Goal: Check status: Check status

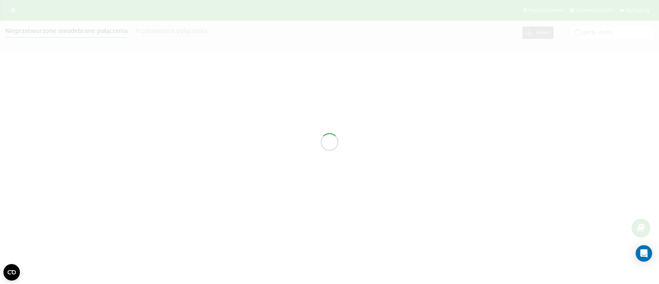
drag, startPoint x: 0, startPoint y: 0, endPoint x: 614, endPoint y: 38, distance: 615.5
click at [614, 38] on div at bounding box center [329, 142] width 659 height 284
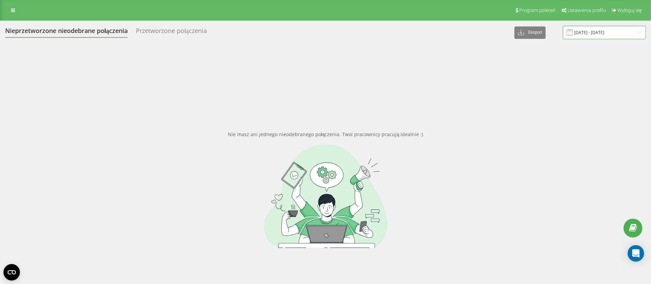
click at [596, 34] on input "[DATE] - [DATE]" at bounding box center [604, 32] width 83 height 13
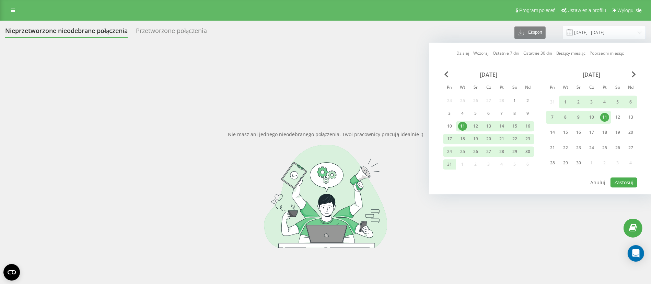
click at [632, 77] on div "[DATE] Pn Wt Śr Cz Pt So Nd 24 25 26 27 28 1 2 3 4 5 6 7 8 9 10 11 12 13 14 15 …" at bounding box center [540, 123] width 194 height 105
click at [632, 76] on div "[DATE]" at bounding box center [591, 74] width 91 height 7
click at [632, 74] on span "Next Month" at bounding box center [634, 74] width 4 height 6
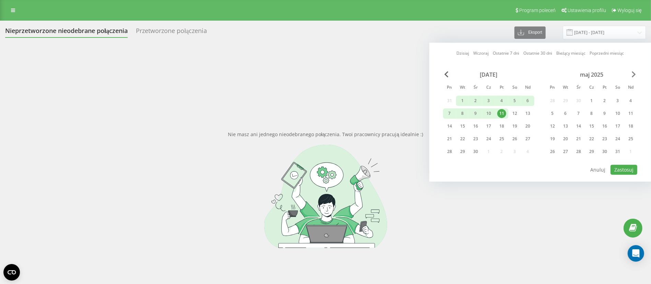
click at [632, 74] on span "Next Month" at bounding box center [634, 74] width 4 height 6
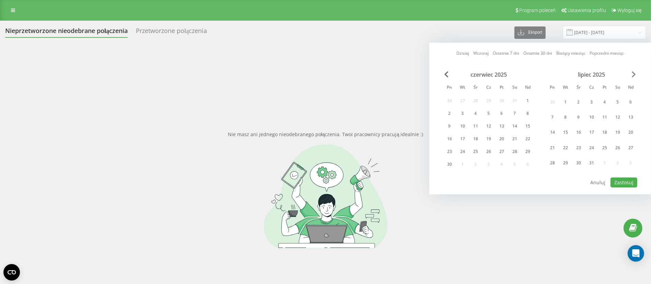
click at [634, 73] on span "Next Month" at bounding box center [634, 74] width 4 height 6
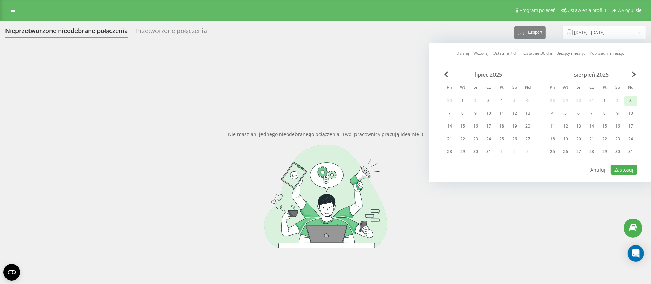
click at [633, 103] on div "3" at bounding box center [631, 100] width 9 height 9
drag, startPoint x: 630, startPoint y: 149, endPoint x: 627, endPoint y: 155, distance: 6.5
click at [629, 150] on div "31" at bounding box center [631, 151] width 9 height 9
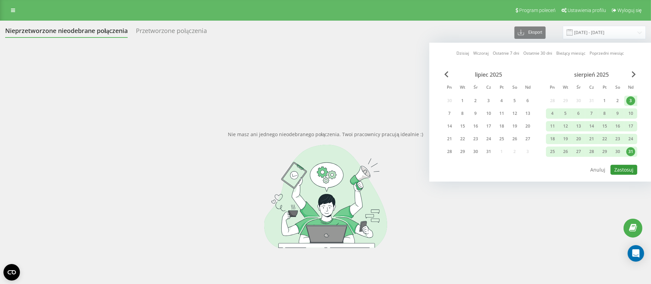
click at [626, 164] on button "Zastosuj" at bounding box center [624, 169] width 27 height 10
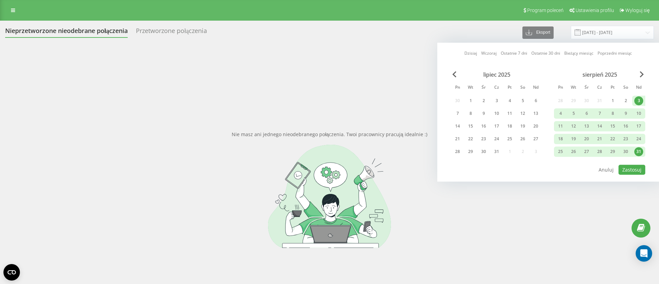
type input "[DATE] - [DATE]"
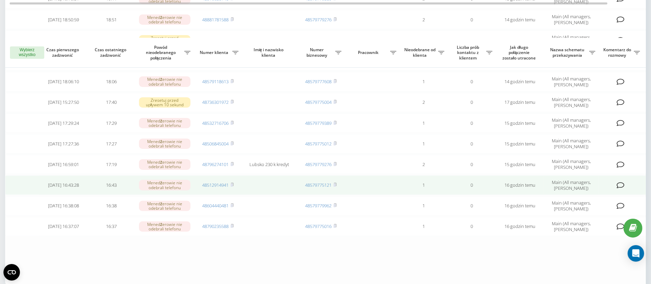
scroll to position [257, 0]
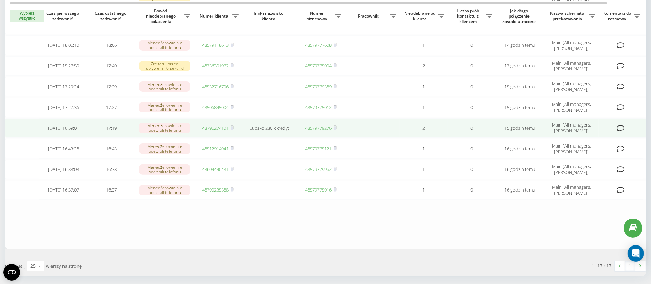
click at [217, 127] on link "48796274101" at bounding box center [216, 128] width 26 height 6
